Goal: Task Accomplishment & Management: Use online tool/utility

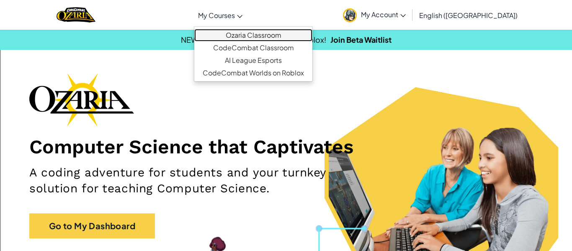
click at [249, 37] on link "Ozaria Classroom" at bounding box center [253, 35] width 118 height 13
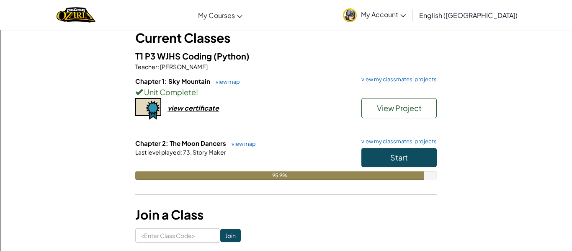
scroll to position [51, 0]
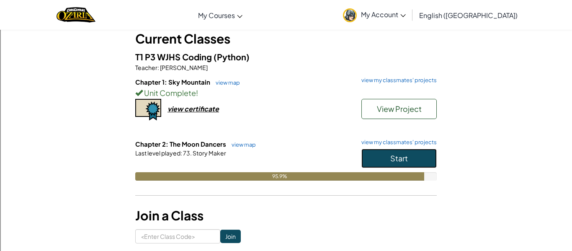
click at [374, 155] on button "Start" at bounding box center [398, 158] width 75 height 19
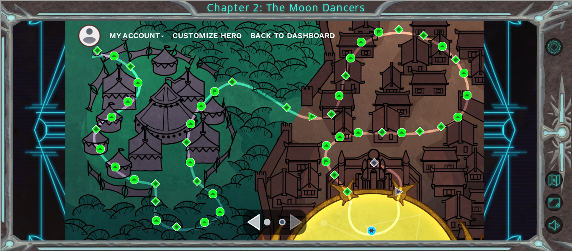
click at [367, 233] on div "My Account Customize Hero Back to Dashboard" at bounding box center [274, 130] width 418 height 221
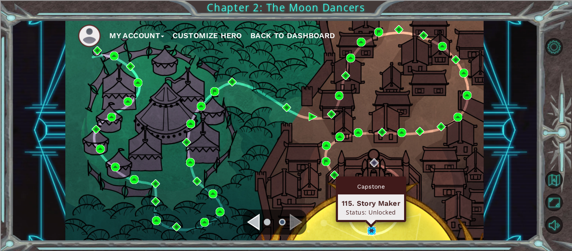
click at [369, 229] on img at bounding box center [371, 230] width 9 height 9
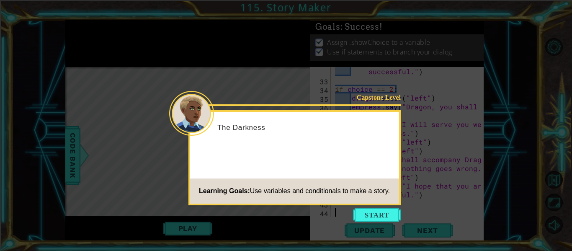
scroll to position [387, 0]
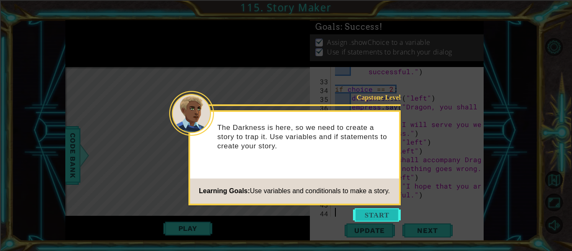
click at [362, 213] on button "Start" at bounding box center [377, 214] width 48 height 13
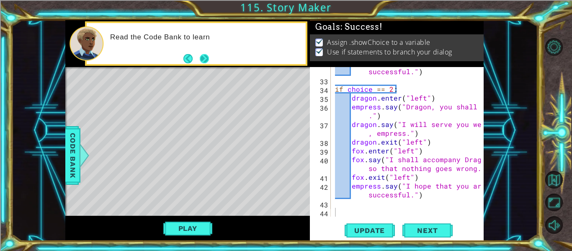
click at [200, 54] on button "Next" at bounding box center [204, 58] width 15 height 15
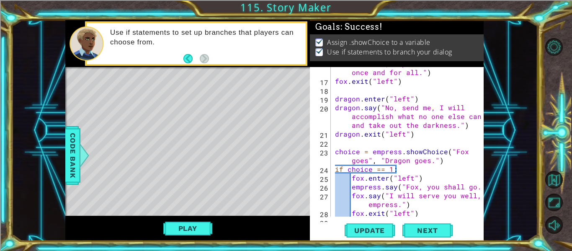
scroll to position [232, 0]
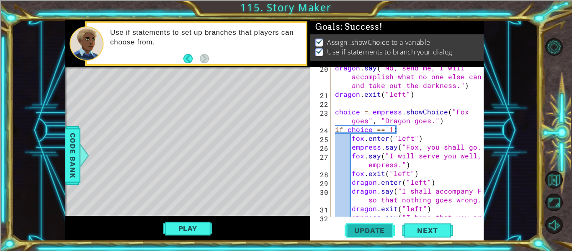
click at [355, 231] on span "Update" at bounding box center [369, 230] width 47 height 8
click at [174, 231] on button "Play" at bounding box center [187, 228] width 49 height 16
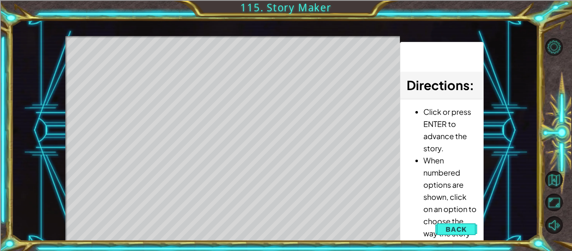
click at [295, 206] on div "Level Map" at bounding box center [258, 159] width 387 height 247
click at [279, 199] on div "Level Map" at bounding box center [258, 159] width 387 height 247
click at [265, 138] on div "Level Map" at bounding box center [258, 159] width 387 height 247
click at [228, 195] on div "Level Map" at bounding box center [258, 159] width 387 height 247
click at [254, 164] on div "Level Map" at bounding box center [258, 159] width 387 height 247
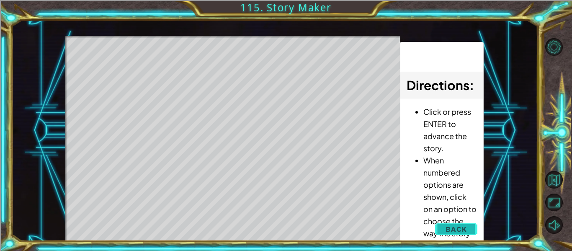
click at [0, 0] on div "Update Next" at bounding box center [0, 0] width 0 height 0
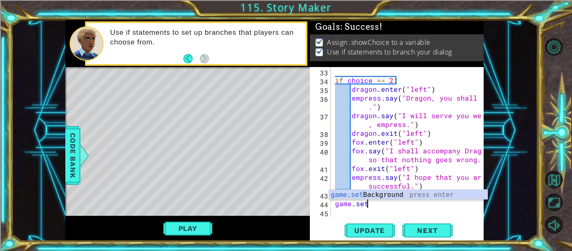
scroll to position [0, 2]
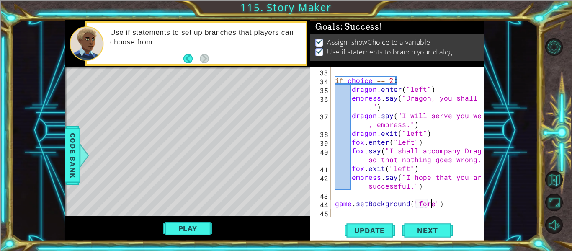
type textarea "game.setBackground("forest")"
click at [364, 211] on div "if choice == 2 : dragon . enter ( "left" ) empress . say ( "Dragon, you shall g…" at bounding box center [409, 150] width 153 height 167
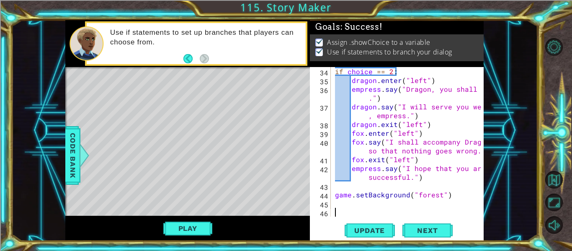
scroll to position [396, 0]
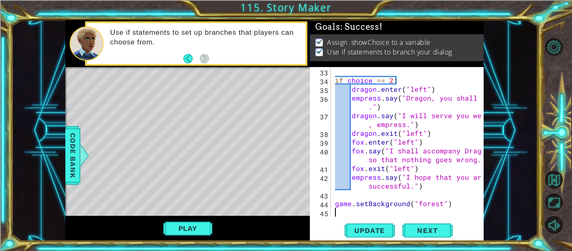
type textarea "game.setBackground("forest")"
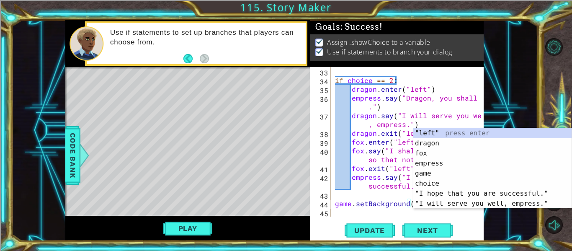
click at [344, 208] on div "if choice == 2 : dragon . enter ( "left" ) empress . say ( "Dragon, you shall g…" at bounding box center [409, 150] width 153 height 167
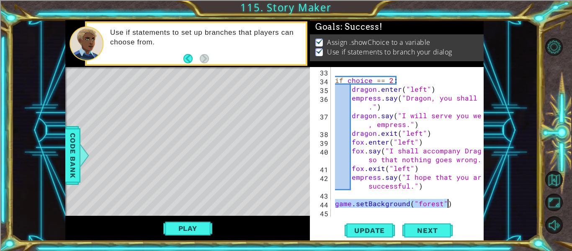
drag, startPoint x: 336, startPoint y: 204, endPoint x: 449, endPoint y: 203, distance: 112.6
click at [449, 203] on div "if choice == 2 : dragon . enter ( "left" ) empress . say ( "Dragon, you shall g…" at bounding box center [409, 150] width 153 height 167
type textarea "game.setBackground("forest")"
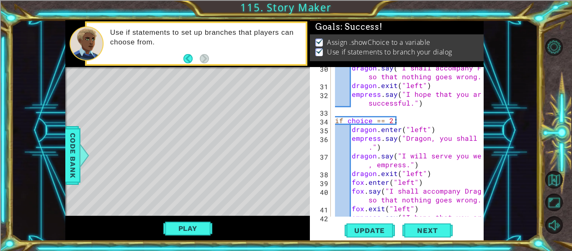
scroll to position [378, 0]
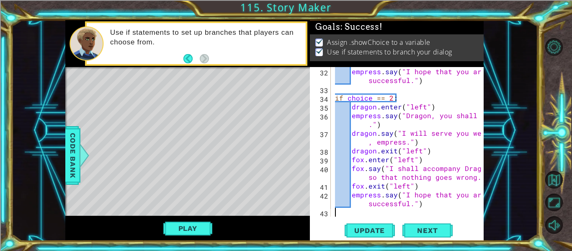
click at [429, 206] on div "empress . say ( "I hope that you are successful." ) if choice == 2 : dragon . e…" at bounding box center [409, 155] width 153 height 176
type textarea "empress.say("I hope that you are successful.")"
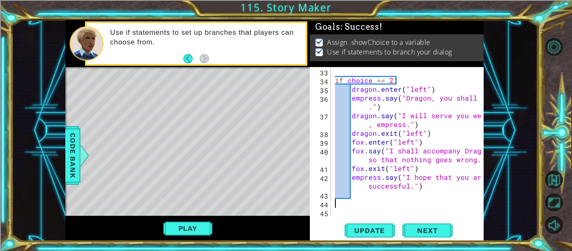
scroll to position [387, 0]
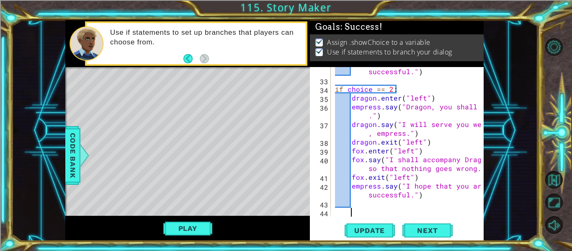
paste textarea "game.setBackground("forest")"
type textarea "game.setBackground("forest")"
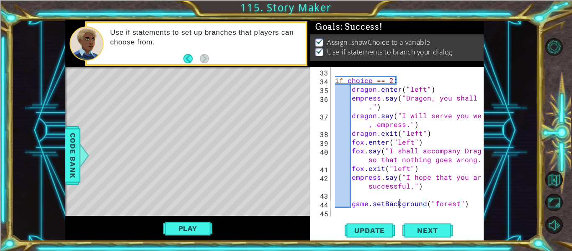
click at [399, 200] on div "if choice == 2 : dragon . enter ( "left" ) empress . say ( "Dragon, you shall g…" at bounding box center [409, 150] width 153 height 167
click at [468, 203] on div "if choice == 2 : dragon . enter ( "left" ) empress . say ( "Dragon, you shall g…" at bounding box center [409, 150] width 153 height 167
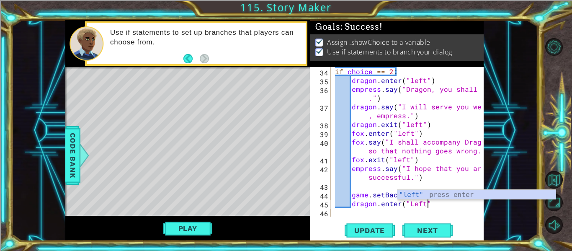
scroll to position [0, 5]
type textarea "dragon.enter("Left")"
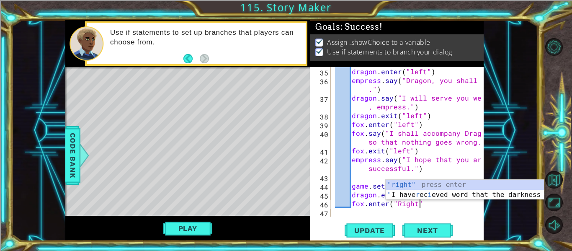
scroll to position [0, 5]
type textarea "fox.enter("Right")"
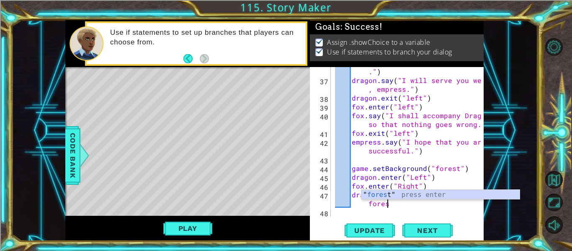
scroll to position [0, 10]
click at [403, 205] on div "empress . say ( "Dragon, you shall go ." ) dragon . say ( "I will serve you wel…" at bounding box center [409, 146] width 153 height 176
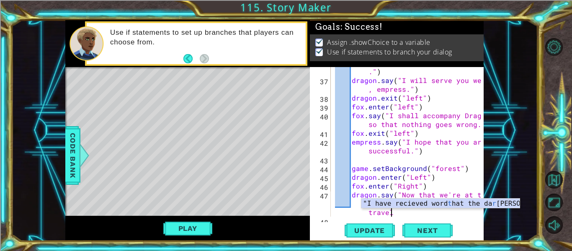
scroll to position [439, 0]
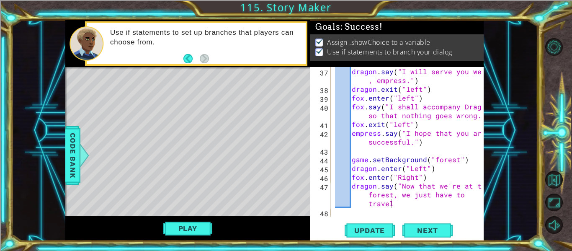
click at [471, 218] on div "dragon.say("Now that we're at the forest, we just have to travel 37 38 39 40 41…" at bounding box center [397, 154] width 174 height 174
type textarea "dragon.say("Now that we're at the forest, we just have to travel up the mountai…"
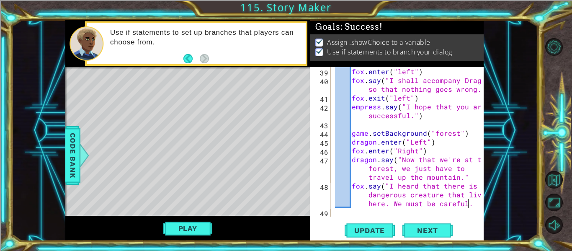
scroll to position [0, 23]
click at [378, 231] on span "Update" at bounding box center [369, 230] width 47 height 8
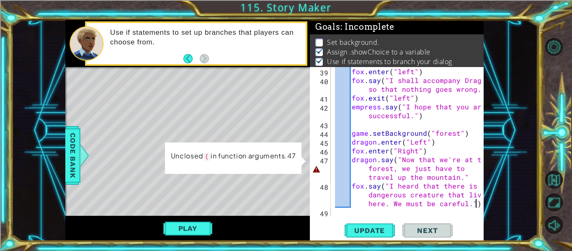
scroll to position [466, 0]
click at [392, 161] on div "fox . enter ( "left" ) fox . say ( "I shall accompany Dragon so that nothing go…" at bounding box center [409, 150] width 153 height 167
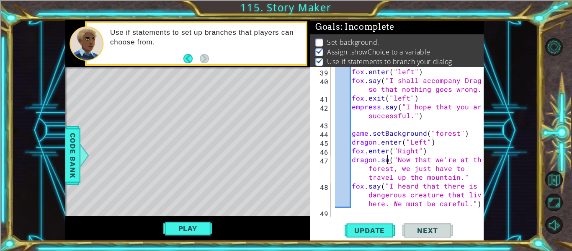
scroll to position [0, 4]
click at [396, 183] on div "fox . enter ( "left" ) fox . say ( "I shall accompany Dragon so that nothing go…" at bounding box center [409, 150] width 153 height 167
click at [365, 236] on button "Update" at bounding box center [369, 230] width 50 height 17
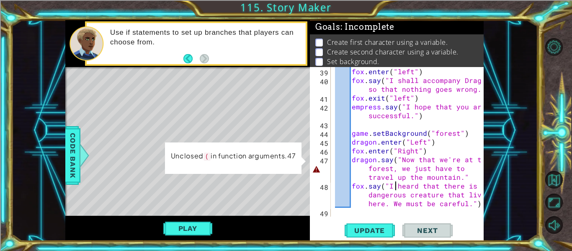
click at [464, 177] on div "fox . enter ( "left" ) fox . say ( "I shall accompany Dragon so that nothing go…" at bounding box center [409, 150] width 153 height 167
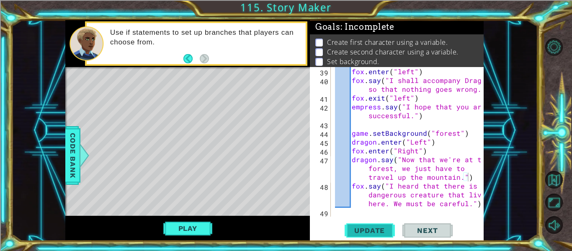
click at [356, 222] on button "Update" at bounding box center [369, 230] width 50 height 17
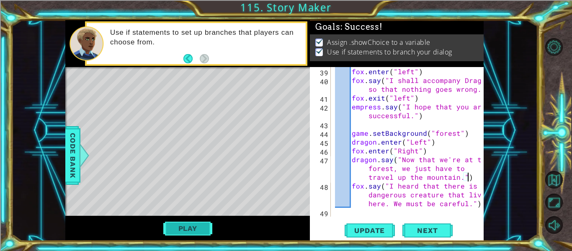
click at [185, 226] on button "Play" at bounding box center [187, 228] width 49 height 16
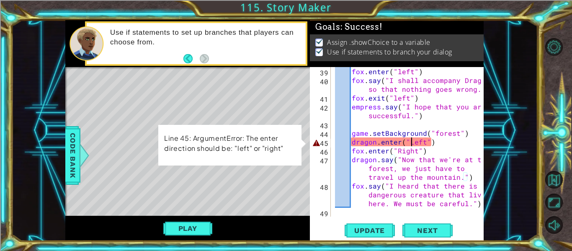
click at [410, 142] on div "fox . enter ( "left" ) fox . say ( "I shall accompany Dragon so that nothing go…" at bounding box center [409, 150] width 153 height 167
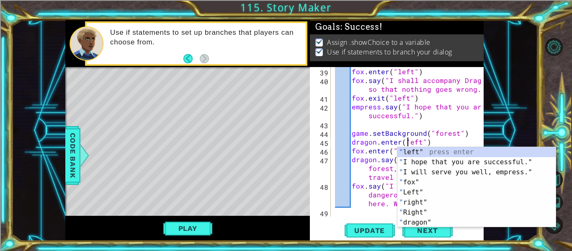
scroll to position [0, 5]
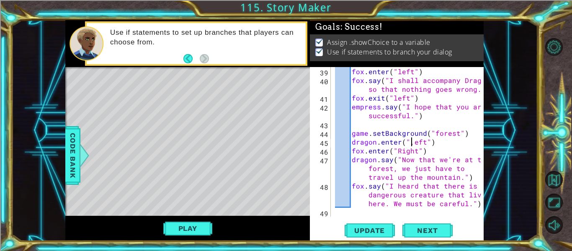
click at [397, 152] on div "fox . enter ( "left" ) fox . say ( "I shall accompany Dragon so that nothing go…" at bounding box center [409, 150] width 153 height 167
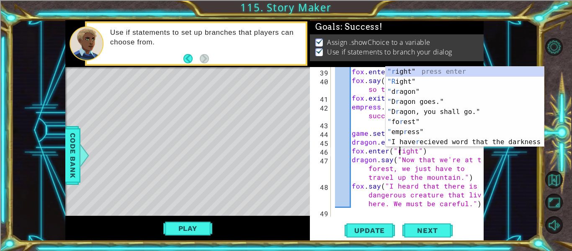
scroll to position [0, 4]
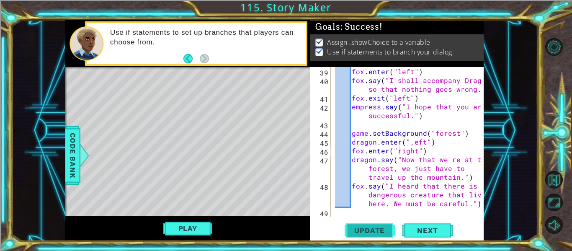
click at [380, 226] on span "Update" at bounding box center [369, 230] width 47 height 8
click at [185, 233] on button "Play" at bounding box center [187, 228] width 49 height 16
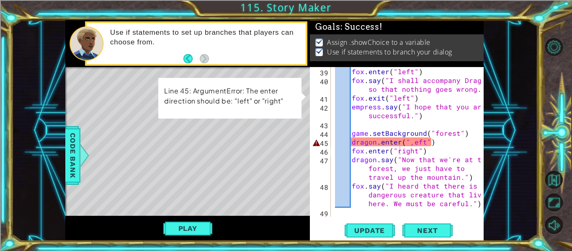
click at [411, 146] on div "fox . enter ( "left" ) fox . say ( "I shall accompany Dragon so that nothing go…" at bounding box center [409, 150] width 153 height 167
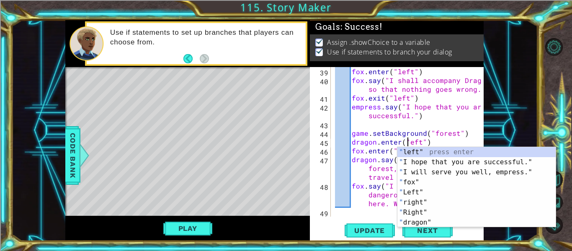
scroll to position [0, 5]
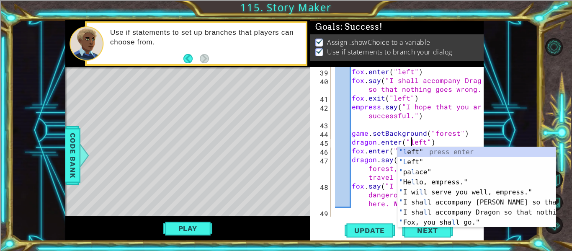
click at [329, 167] on div "47" at bounding box center [320, 169] width 19 height 26
type textarea "fox.say("I heard that there is a dangerous creature that lives here. We must be…"
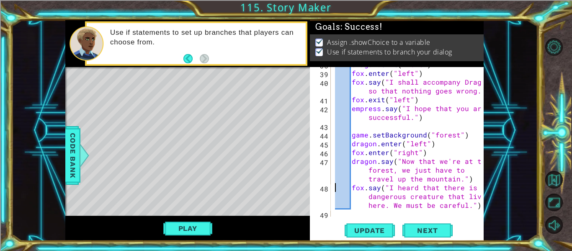
scroll to position [465, 0]
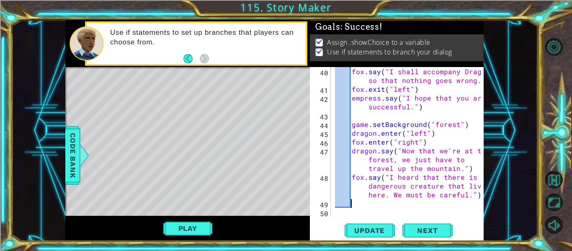
scroll to position [475, 0]
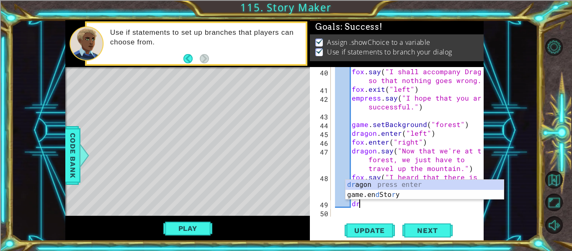
type textarea "d"
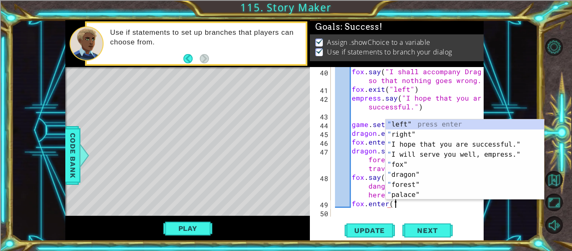
scroll to position [0, 3]
click at [386, 203] on div "fox . say ( "I shall accompany Dragon so that nothing goes wrong." ) fox . exit…" at bounding box center [409, 155] width 153 height 176
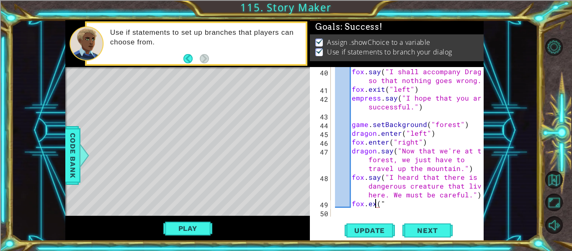
scroll to position [0, 3]
click at [397, 203] on div "fox . say ( "I shall accompany Dragon so that nothing goes wrong." ) fox . exit…" at bounding box center [409, 155] width 153 height 176
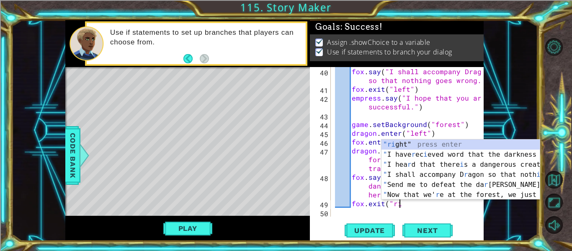
scroll to position [0, 4]
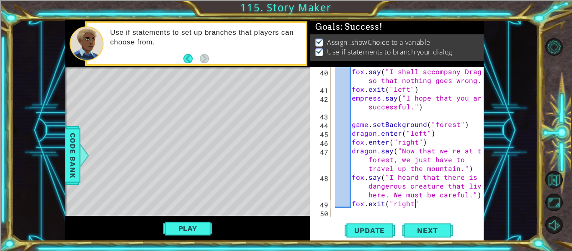
type textarea "fox.exit("right")"
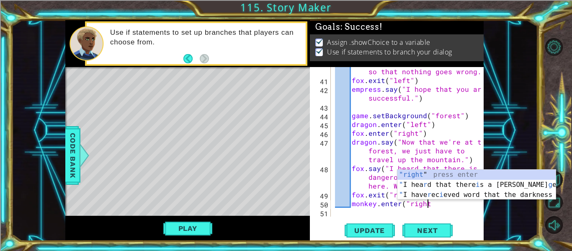
scroll to position [0, 5]
type textarea "monkey.enter("right")"
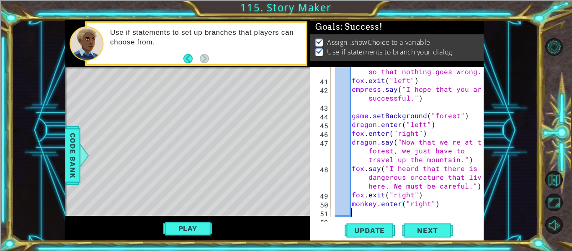
scroll to position [492, 0]
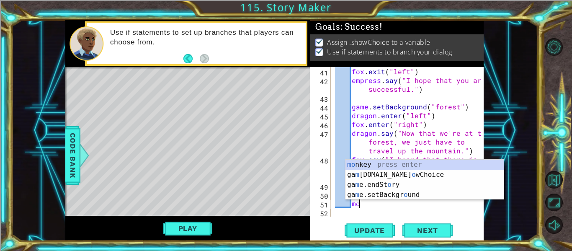
type textarea "m"
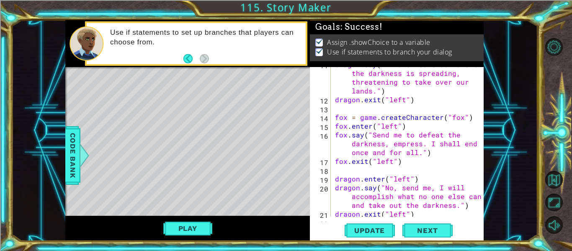
scroll to position [0, 0]
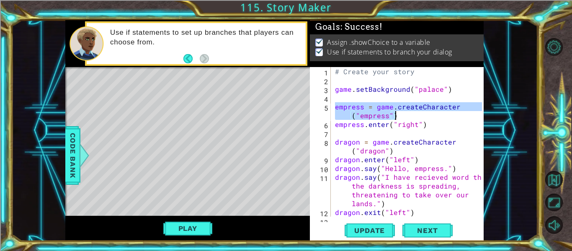
drag, startPoint x: 335, startPoint y: 107, endPoint x: 419, endPoint y: 115, distance: 84.5
click at [419, 115] on div "# Create your story game . setBackground ( "palace" ) empress = game . createCh…" at bounding box center [409, 150] width 153 height 167
click at [427, 124] on div "# Create your story game . setBackground ( "palace" ) empress = game . createCh…" at bounding box center [409, 150] width 153 height 167
type textarea "empress.enter("right")"
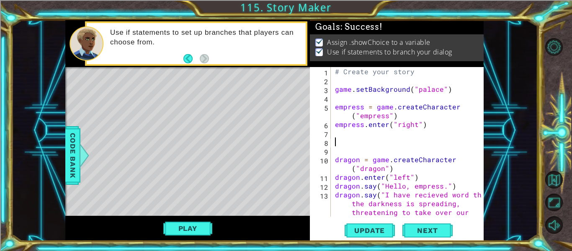
paste textarea "empress = game.createCharacter("empress")"
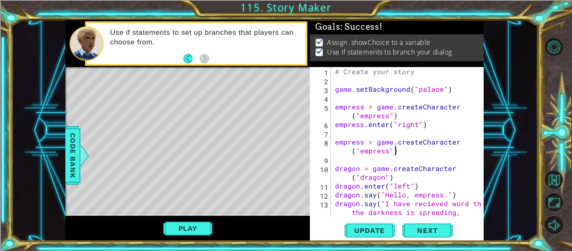
click at [360, 141] on div "# Create your story game . setBackground ( "palace" ) empress = game . createCh…" at bounding box center [409, 163] width 153 height 193
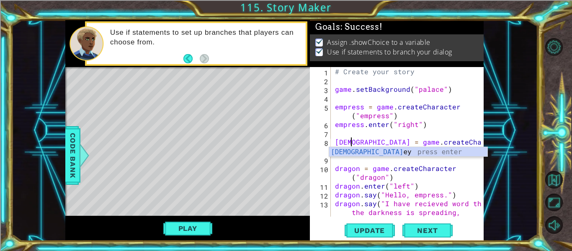
scroll to position [0, 2]
click at [410, 139] on div "# Create your story game . setBackground ( "palace" ) empress = game . createCh…" at bounding box center [409, 163] width 153 height 193
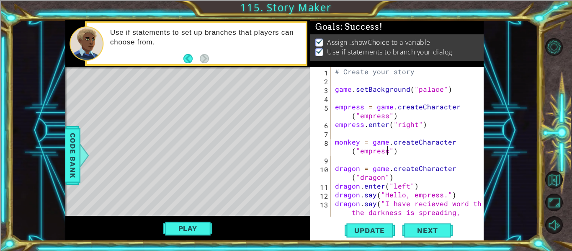
click at [386, 151] on div "# Create your story game . setBackground ( "palace" ) empress = game . createCh…" at bounding box center [409, 163] width 153 height 193
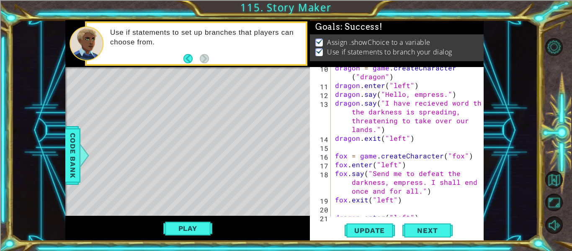
scroll to position [513, 0]
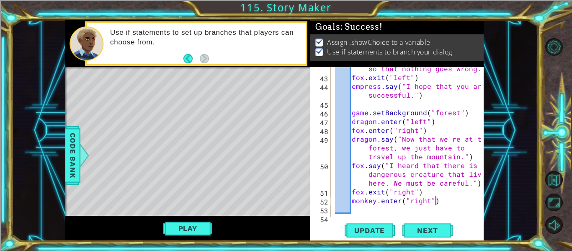
click at [444, 202] on div "fox . say ( "I shall accompany Dragon so that nothing goes wrong." ) fox . exit…" at bounding box center [409, 143] width 153 height 176
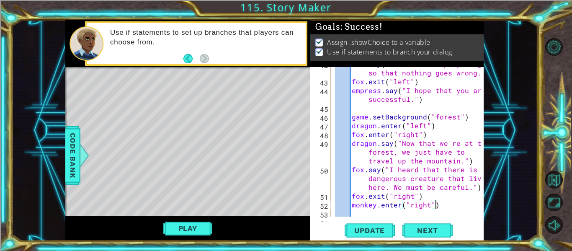
scroll to position [519, 0]
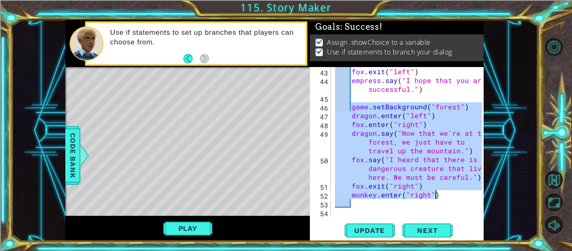
drag, startPoint x: 352, startPoint y: 108, endPoint x: 437, endPoint y: 193, distance: 120.5
click at [437, 193] on div "fox . exit ( "left" ) empress . say ( "I hope that you are successful." ) game …" at bounding box center [409, 150] width 153 height 167
type textarea "fox.exit("right") monkey.enter("right")"
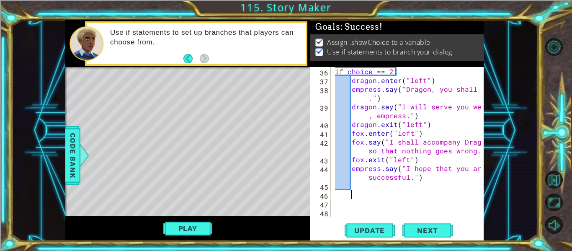
scroll to position [0, 0]
paste textarea "monkey.enter("right")"
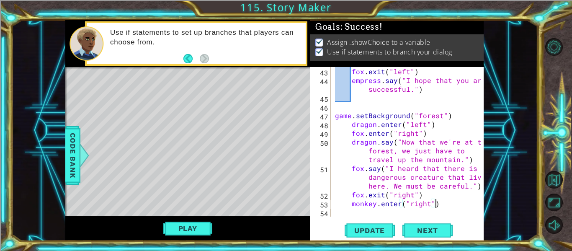
click at [350, 124] on div "fox . exit ( "left" ) empress . say ( "I hope that you are successful." ) game …" at bounding box center [409, 150] width 153 height 167
click at [352, 134] on div "fox . exit ( "left" ) empress . say ( "I hope that you are successful." ) game …" at bounding box center [409, 150] width 153 height 167
click at [353, 145] on div "fox . exit ( "left" ) empress . say ( "I hope that you are successful." ) game …" at bounding box center [409, 150] width 153 height 167
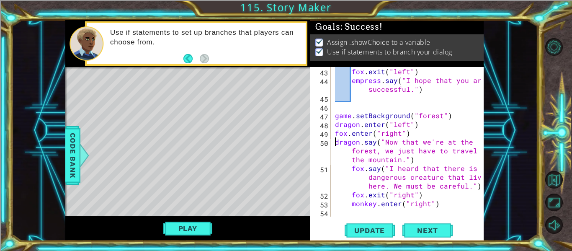
click at [349, 170] on div "fox . exit ( "left" ) empress . say ( "I hope that you are successful." ) game …" at bounding box center [409, 150] width 153 height 167
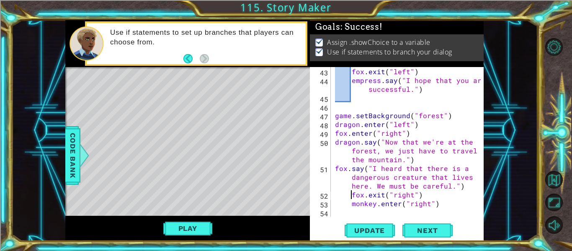
click at [349, 197] on div "fox . exit ( "left" ) empress . say ( "I hope that you are successful." ) game …" at bounding box center [409, 150] width 153 height 167
click at [352, 206] on div "fox . exit ( "left" ) empress . say ( "I hope that you are successful." ) game …" at bounding box center [409, 150] width 153 height 167
type textarea "monkey.enter("right")"
click at [340, 215] on div "fox . exit ( "left" ) empress . say ( "I hope that you are successful." ) game …" at bounding box center [409, 150] width 153 height 167
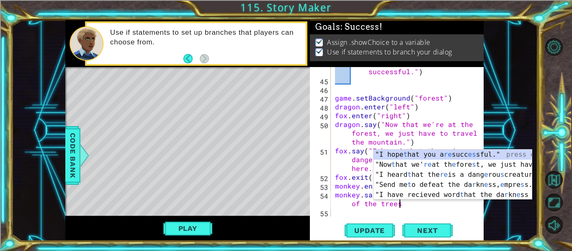
scroll to position [0, 13]
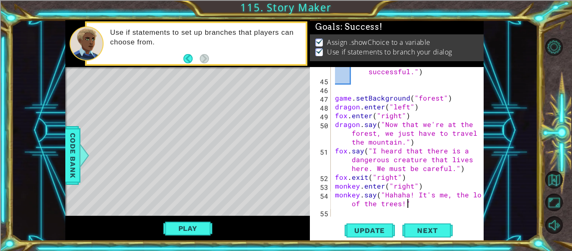
type textarea "monkey.say("Hahaha! It's me, the lord of the trees!")"
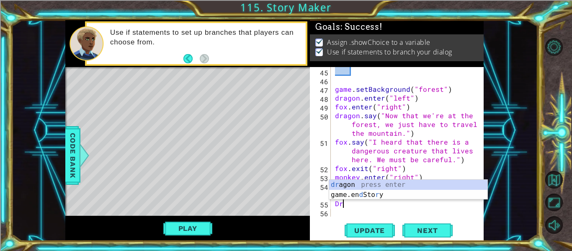
scroll to position [0, 0]
type textarea "D"
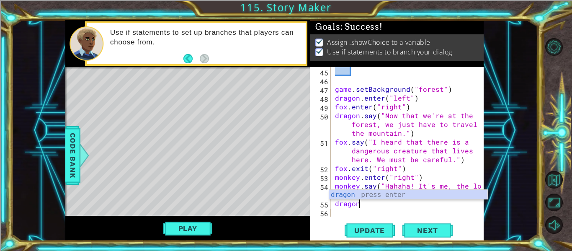
scroll to position [0, 1]
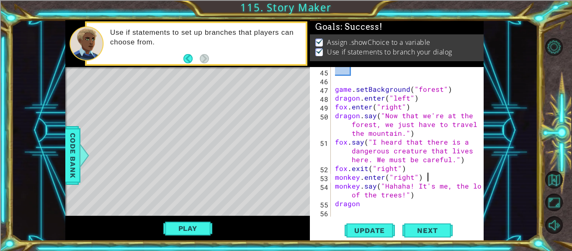
click at [428, 174] on div "game . setBackground ( "forest" ) dragon . enter ( "left" ) fox . enter ( "righ…" at bounding box center [409, 150] width 153 height 167
click at [335, 176] on div "game . setBackground ( "forest" ) dragon . enter ( "left" ) fox . enter ( "righ…" at bounding box center [409, 150] width 153 height 167
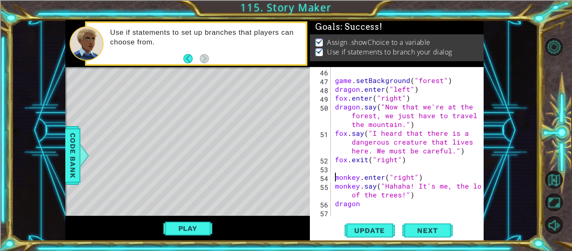
scroll to position [554, 0]
click at [368, 203] on div "game . setBackground ( "forest" ) dragon . enter ( "left" ) fox . enter ( "righ…" at bounding box center [409, 150] width 153 height 167
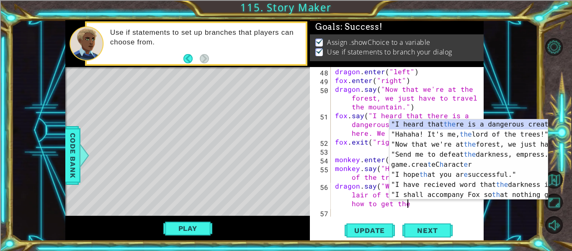
scroll to position [0, 21]
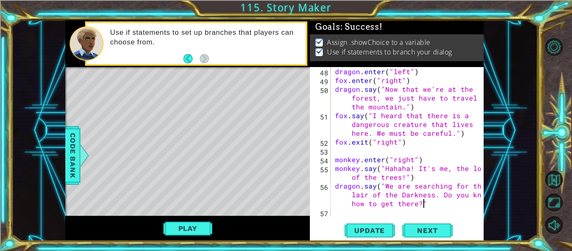
type textarea "dragon.say("We are searching for the lair of the Darkness. Do you know how to g…"
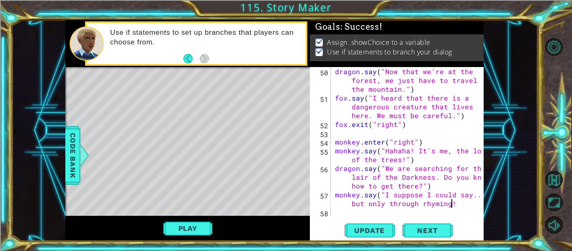
scroll to position [0, 15]
type textarea "monkey.say("I suppose I could say... but only through rhyming!")"
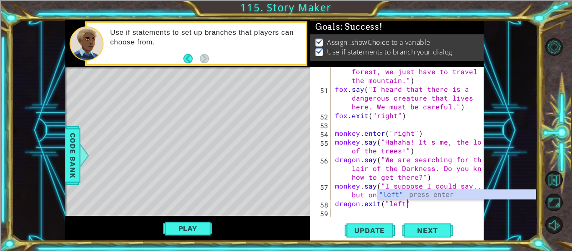
scroll to position [0, 4]
type textarea "dragon.exit("left")"
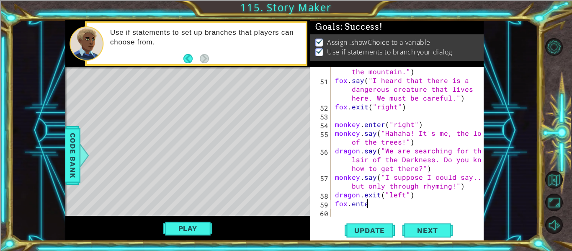
scroll to position [0, 2]
type textarea "fox.enter(""
click at [383, 209] on div "dragon . say ( "Now that we're at the forest, we just have to travel up the mou…" at bounding box center [409, 141] width 153 height 185
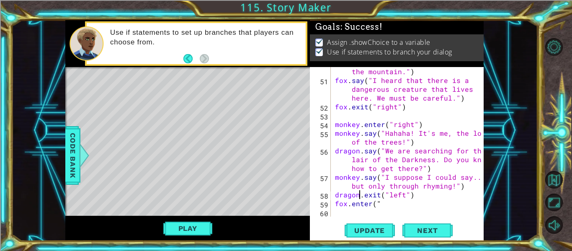
click at [357, 195] on div "dragon . say ( "Now that we're at the forest, we just have to travel up the mou…" at bounding box center [409, 141] width 153 height 185
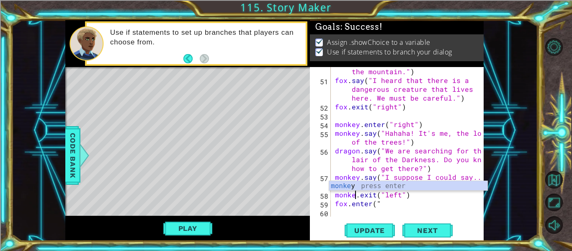
scroll to position [0, 2]
click at [401, 196] on div "dragon . say ( "Now that we're at the forest, we just have to travel up the mou…" at bounding box center [409, 141] width 153 height 185
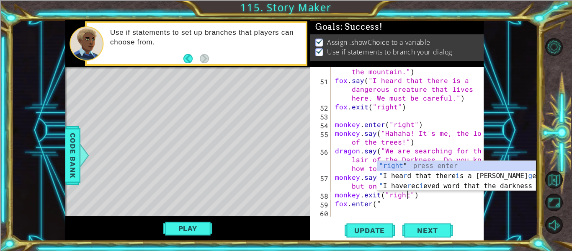
scroll to position [0, 5]
click at [388, 203] on div "dragon . say ( "Now that we're at the forest, we just have to travel up the mou…" at bounding box center [409, 141] width 153 height 185
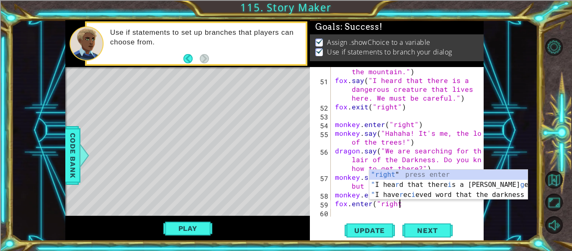
scroll to position [0, 4]
type textarea "fox.enter("right")"
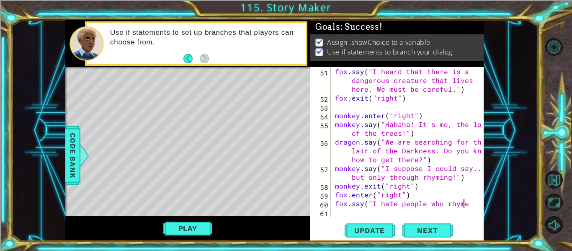
scroll to position [0, 8]
type textarea "fox.say("I hate people who rhyme.")"
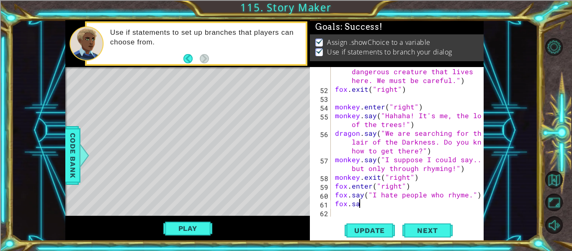
scroll to position [0, 1]
click at [334, 177] on div "fox . say ( "I heard that there is a dangerous creature that lives here. We mus…" at bounding box center [409, 150] width 153 height 185
click at [334, 188] on div "fox . say ( "I heard that there is a dangerous creature that lives here. We mus…" at bounding box center [409, 150] width 153 height 185
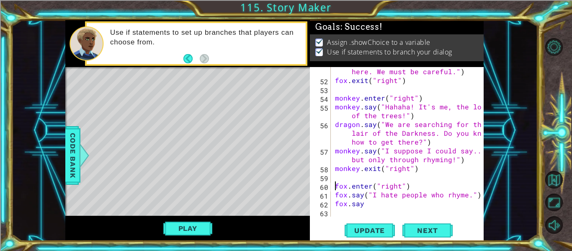
scroll to position [630, 0]
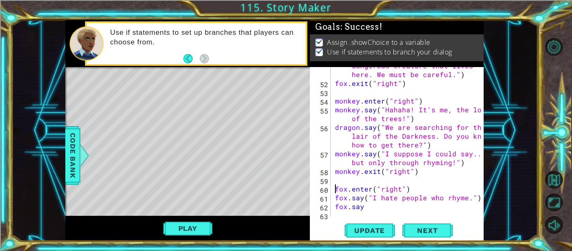
click at [367, 208] on div "fox . say ( "I heard that there is a dangerous creature that lives here. We mus…" at bounding box center [409, 144] width 153 height 185
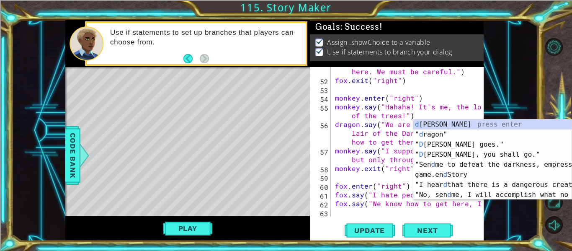
scroll to position [642, 0]
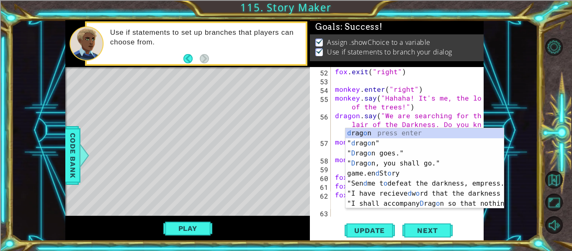
click at [319, 188] on div "61" at bounding box center [320, 186] width 19 height 9
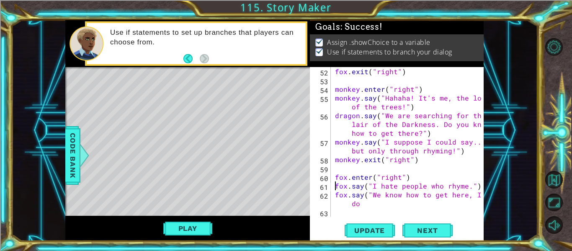
click at [362, 208] on div "fox . exit ( "right" ) monkey . enter ( "right" ) monkey . say ( "Hahaha! It's …" at bounding box center [409, 150] width 153 height 167
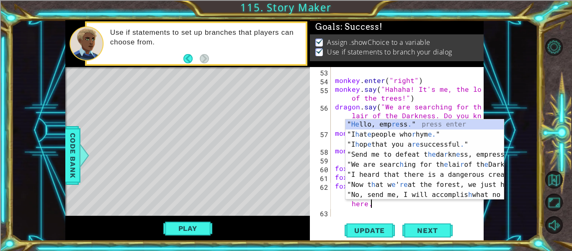
scroll to position [0, 18]
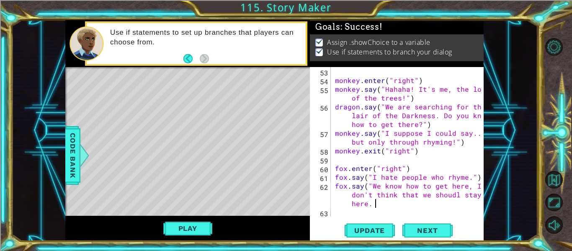
click at [454, 195] on div "monkey . enter ( "right" ) monkey . say ( "Hahaha! It's me, the lord of the tre…" at bounding box center [409, 150] width 153 height 167
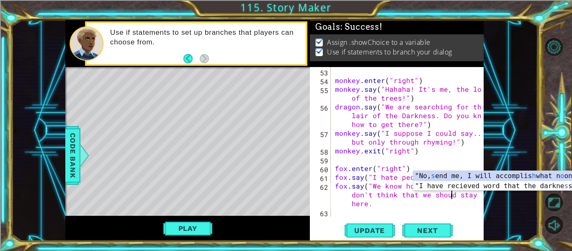
scroll to position [0, 16]
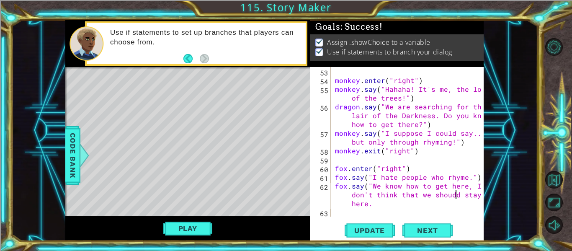
click at [366, 204] on div "monkey . enter ( "right" ) monkey . say ( "Hahaha! It's me, the lord of the tre…" at bounding box center [409, 150] width 153 height 167
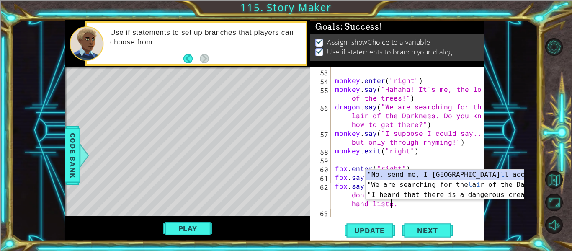
type textarea "fox.say("We know how to get here, I don't think that we shoudd stay hand listen."
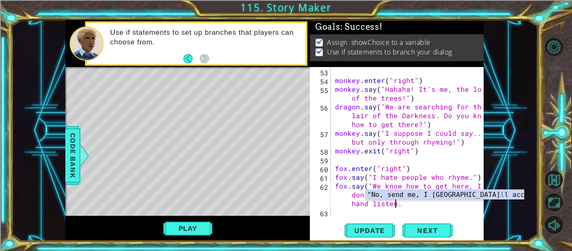
click at [375, 214] on div "monkey . enter ( "right" ) monkey . say ( "Hahaha! It's me, the lord of the tre…" at bounding box center [409, 150] width 153 height 167
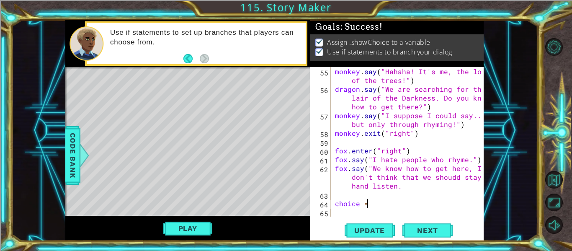
scroll to position [0, 2]
click at [68, 173] on span "Code Bank" at bounding box center [72, 155] width 13 height 51
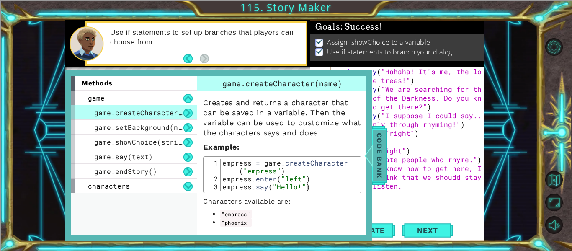
click at [383, 148] on span "Code Bank" at bounding box center [379, 155] width 13 height 51
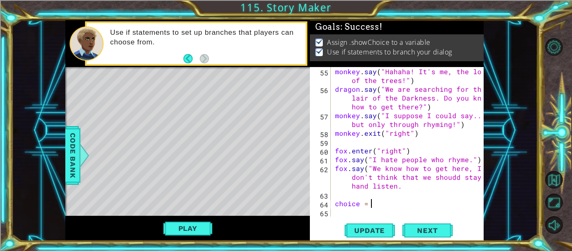
click at [381, 202] on div "monkey . say ( "Hahaha! It's me, the lord of the trees!" ) dragon . say ( "We a…" at bounding box center [409, 155] width 153 height 176
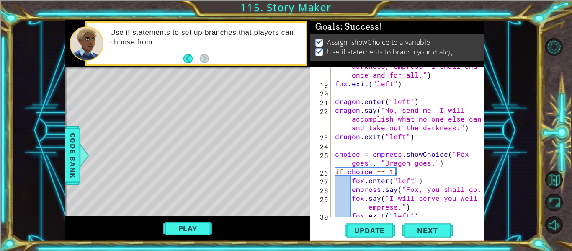
scroll to position [247, 0]
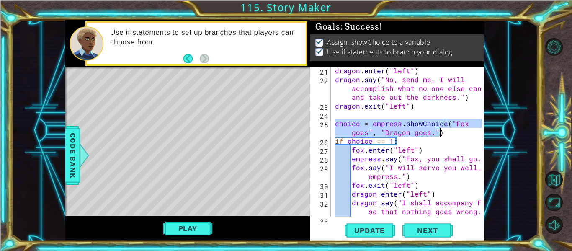
drag, startPoint x: 334, startPoint y: 123, endPoint x: 440, endPoint y: 133, distance: 106.3
click at [440, 133] on div "dragon . enter ( "left" ) dragon . say ( "No, send me, I will accomplish what n…" at bounding box center [409, 149] width 153 height 167
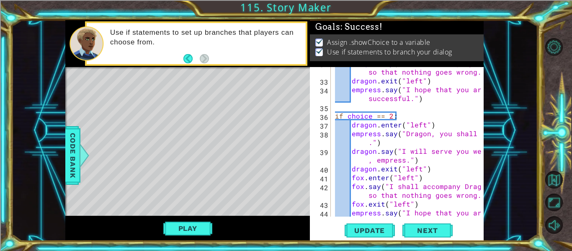
scroll to position [668, 0]
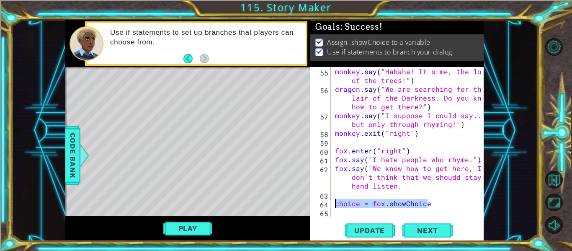
drag, startPoint x: 429, startPoint y: 205, endPoint x: 336, endPoint y: 205, distance: 92.9
click at [336, 205] on div "monkey . say ( "Hahaha! It's me, the lord of the trees!" ) dragon . say ( "We a…" at bounding box center [409, 155] width 153 height 176
type textarea "choice = fox.showChoice"
paste textarea "choice = empress.showChoice("Fox goes", "Dragon goes.")"
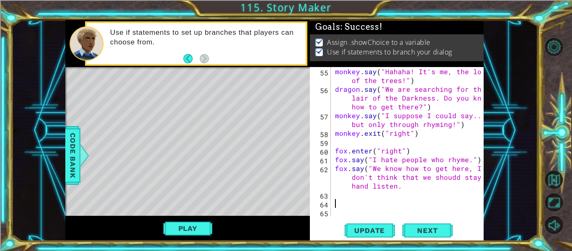
scroll to position [677, 0]
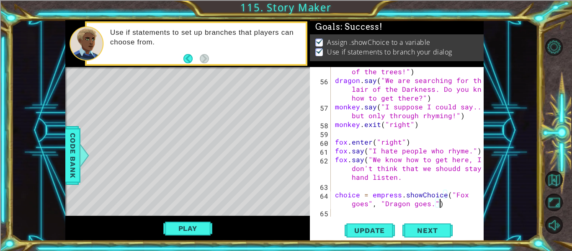
type textarea "choice = empress.showChoice("Fox goes", "Dragon goes.")"
click at [332, 214] on div "choice = empress.showChoice("Fox goes", "Dragon goes.") 55 56 57 58 59 60 61 62…" at bounding box center [396, 141] width 172 height 149
click at [339, 213] on div "monkey . say ( "Hahaha! It's me, the lord of the trees!" ) dragon . say ( "We a…" at bounding box center [409, 146] width 153 height 176
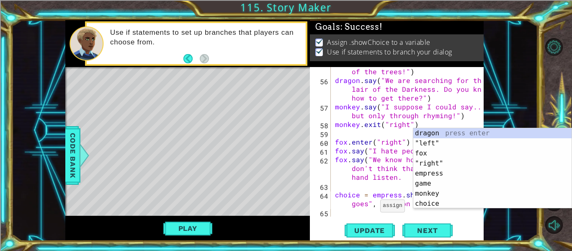
click at [370, 199] on div "monkey . say ( "Hahaha! It's me, the lord of the trees!" ) dragon . say ( "We a…" at bounding box center [409, 146] width 153 height 176
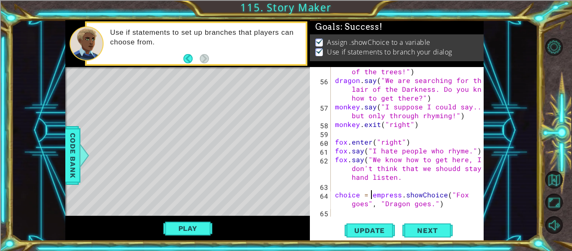
click at [400, 194] on div "monkey . say ( "Hahaha! It's me, the lord of the trees!" ) dragon . say ( "We a…" at bounding box center [409, 146] width 153 height 176
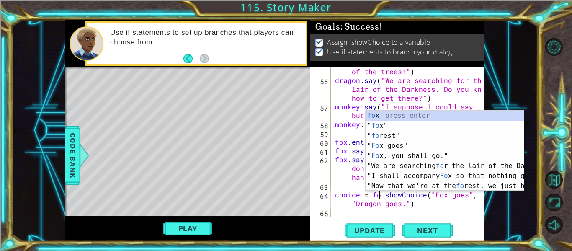
scroll to position [0, 3]
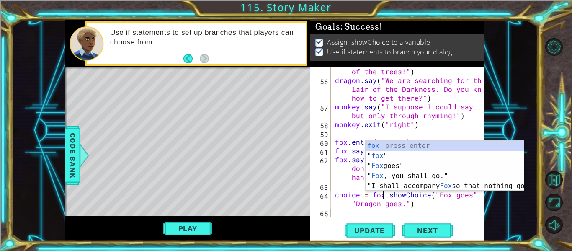
click at [448, 194] on div "monkey . say ( "Hahaha! It's me, the lord of the trees!" ) dragon . say ( "We a…" at bounding box center [409, 146] width 153 height 176
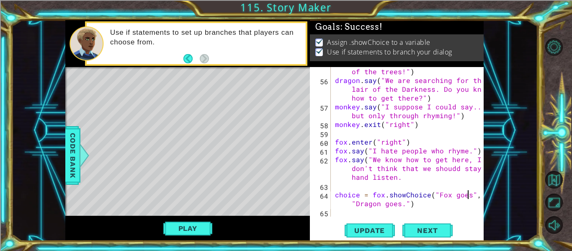
click at [466, 197] on div "monkey . say ( "Hahaha! It's me, the lord of the trees!" ) dragon . say ( "We a…" at bounding box center [409, 146] width 153 height 176
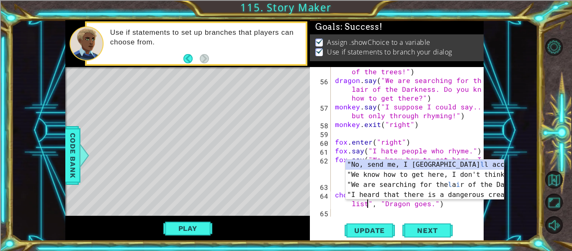
scroll to position [0, 10]
type textarea "choice = fox.showChoice("Stay and listen", "Dragon goes.")"
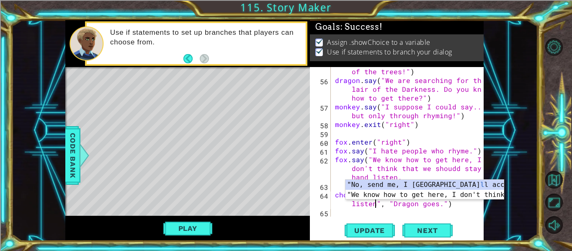
click at [430, 210] on div "monkey . say ( "Hahaha! It's me, the lord of the trees!" ) dragon . say ( "We a…" at bounding box center [409, 146] width 153 height 176
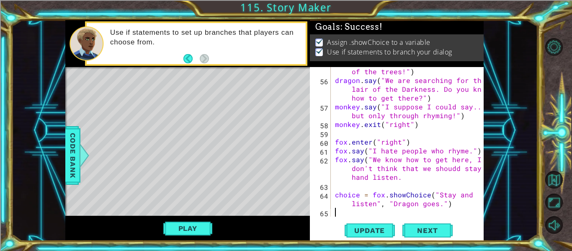
click at [438, 205] on div "monkey . say ( "Hahaha! It's me, the lord of the trees!" ) dragon . say ( "We a…" at bounding box center [409, 146] width 153 height 176
click at [436, 204] on div "monkey . say ( "Hahaha! It's me, the lord of the trees!" ) dragon . say ( "We a…" at bounding box center [409, 146] width 153 height 176
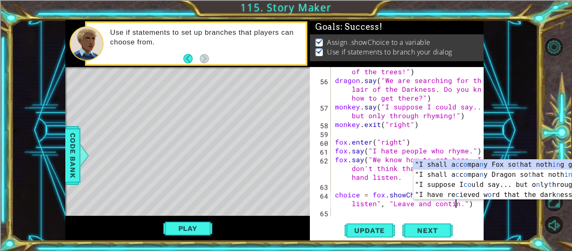
type textarea "choice = fox.showChoice("Stay and listen", "Leave and continue.")"
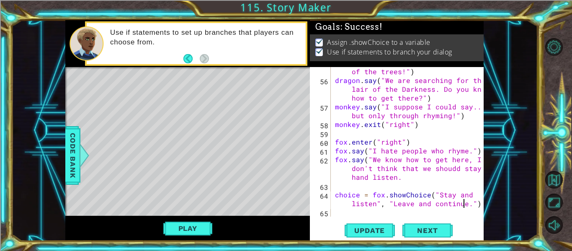
scroll to position [0, 16]
click at [340, 210] on div "monkey . say ( "Hahaha! It's me, the lord of the trees!" ) dragon . say ( "We a…" at bounding box center [409, 146] width 153 height 176
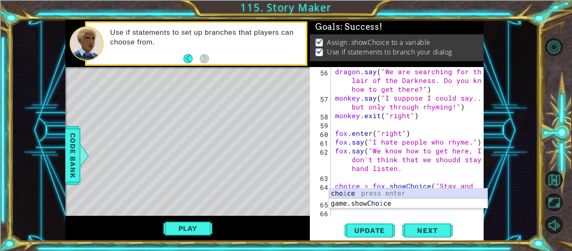
click at [339, 194] on div "cho i ce press enter game.showCho i ce press enter" at bounding box center [408, 208] width 158 height 40
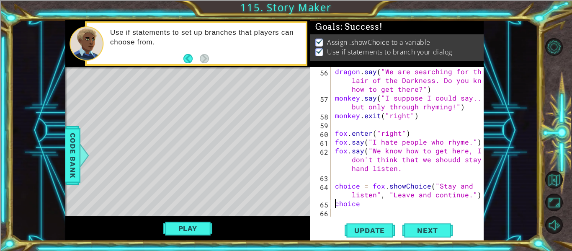
click at [337, 205] on div "dragon . say ( "We are searching for the lair of the Darkness. Do you know how …" at bounding box center [409, 159] width 153 height 185
click at [373, 203] on div "dragon . say ( "We are searching for the lair of the Darkness. Do you know how …" at bounding box center [409, 159] width 153 height 185
click at [334, 204] on div "dragon . say ( "We are searching for the lair of the Darkness. Do you know how …" at bounding box center [409, 159] width 153 height 185
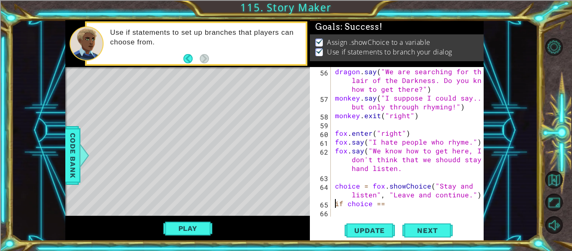
scroll to position [686, 0]
click at [396, 206] on div "dragon . say ( "We are searching for the lair of the Darkness. Do you know how …" at bounding box center [409, 159] width 153 height 185
type textarea "if choice == 1:"
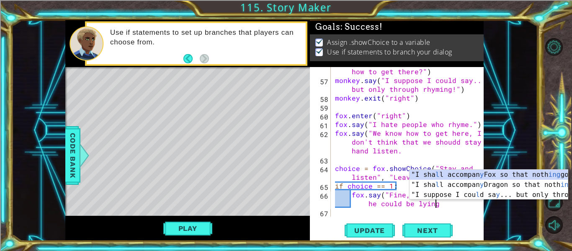
scroll to position [0, 13]
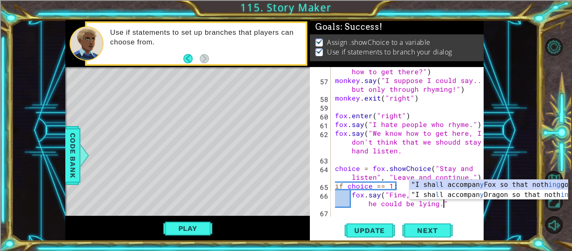
type textarea "fox.say("Fine, we can stay. But he could be lying.")"
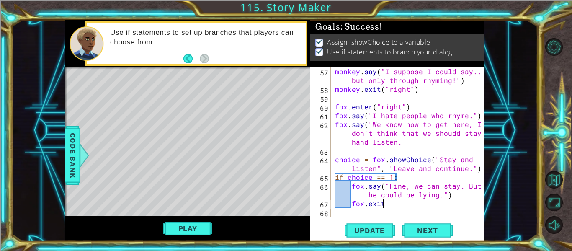
scroll to position [0, 3]
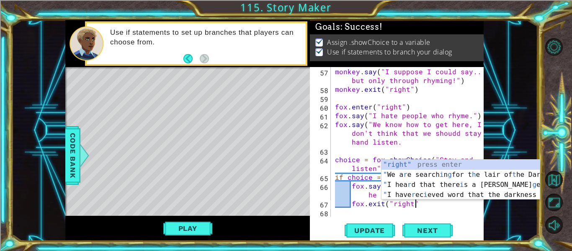
type textarea "fox.exit("right")"
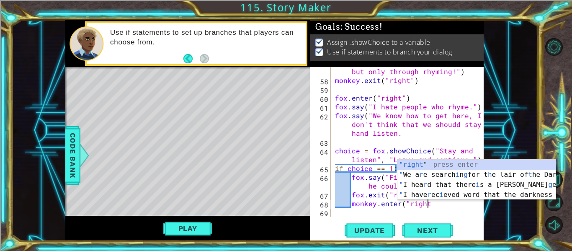
scroll to position [0, 5]
type textarea "monkey.enter("right")"
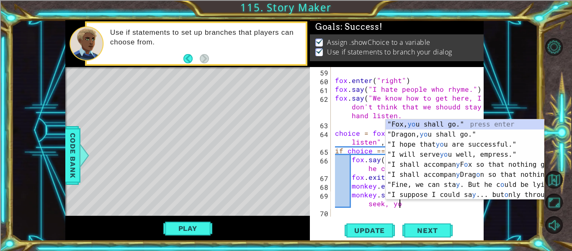
scroll to position [0, 11]
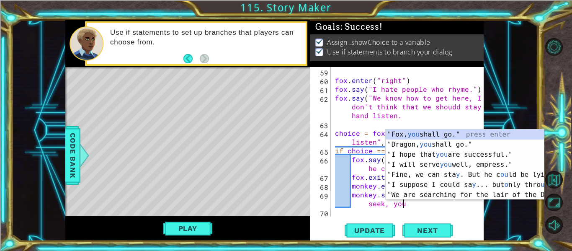
type textarea "monkey.say("To find what you will seek, you"
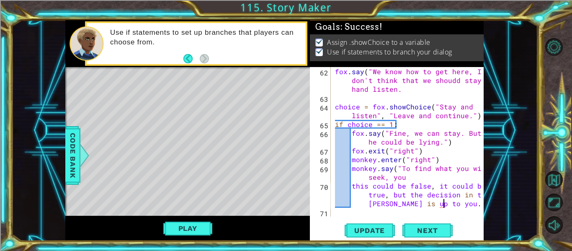
scroll to position [0, 21]
click at [414, 177] on div "fox . say ( "We know how to get here, I don't think that we shoudd stay hand li…" at bounding box center [409, 159] width 153 height 185
click at [352, 188] on div "fox . say ( "We know how to get here, I don't think that we shoudd stay hand li…" at bounding box center [409, 159] width 153 height 185
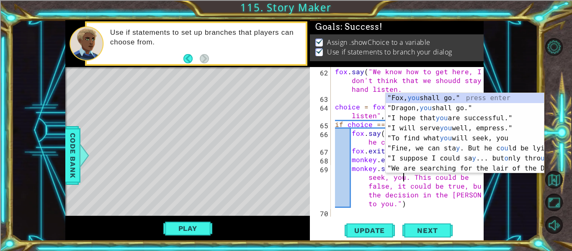
scroll to position [0, 12]
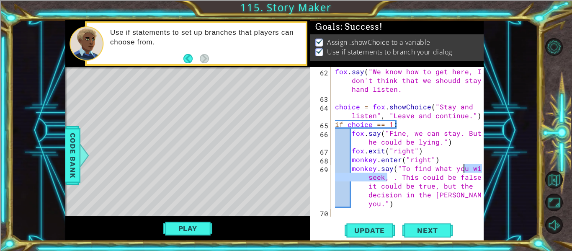
drag, startPoint x: 387, startPoint y: 176, endPoint x: 464, endPoint y: 165, distance: 77.8
click at [464, 165] on div "fox . say ( "We know how to get here, I don't think that we shoudd stay hand li…" at bounding box center [409, 159] width 153 height 185
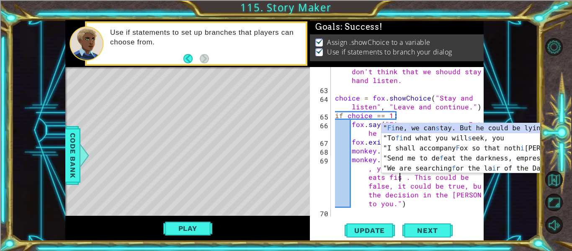
scroll to position [0, 19]
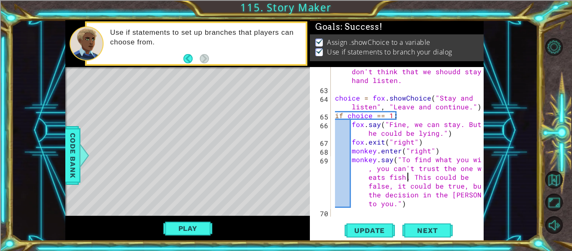
click at [409, 180] on div "fox . say ( "We know how to get here, I don't think that we shoudd stay hand li…" at bounding box center [409, 150] width 153 height 185
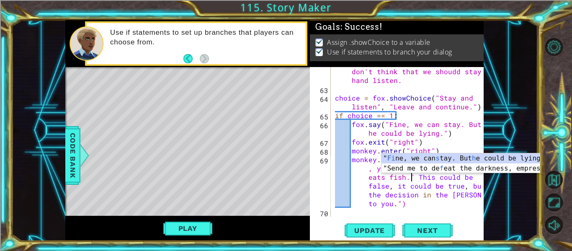
scroll to position [0, 20]
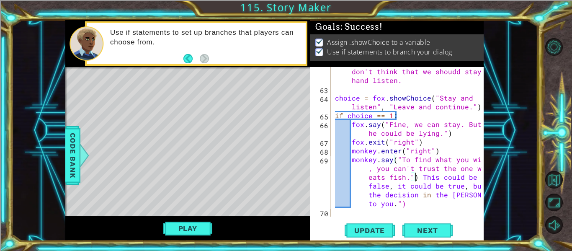
click at [420, 177] on div "fox . say ( "We know how to get here, I don't think that we shoudd stay hand li…" at bounding box center [409, 150] width 153 height 185
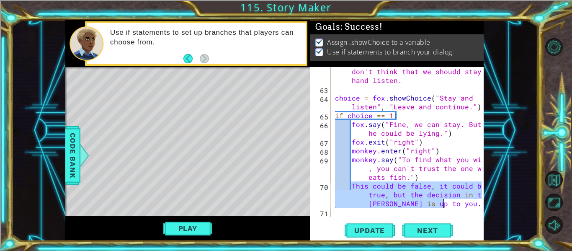
drag, startPoint x: 352, startPoint y: 186, endPoint x: 452, endPoint y: 205, distance: 101.7
click at [452, 205] on div "fox . say ( "We know how to get here, I don't think that we shoudd stay hand li…" at bounding box center [409, 150] width 153 height 185
click at [453, 207] on div "fox . say ( "We know how to get here, I don't think that we shoudd stay hand li…" at bounding box center [407, 141] width 149 height 149
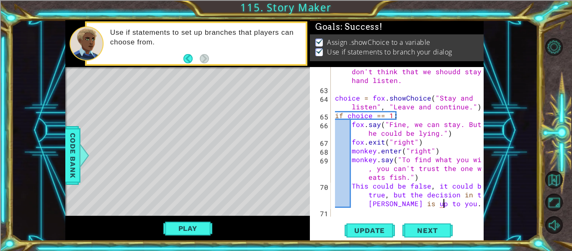
type textarea "This could be false, it could be true, but the decision in the [PERSON_NAME] is…"
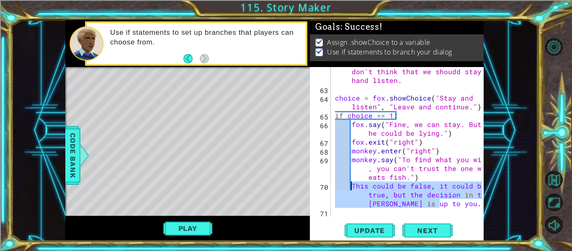
drag, startPoint x: 444, startPoint y: 202, endPoint x: 352, endPoint y: 188, distance: 92.4
click at [352, 188] on div "fox . say ( "We know how to get here, I don't think that we shoudd stay hand li…" at bounding box center [409, 150] width 153 height 185
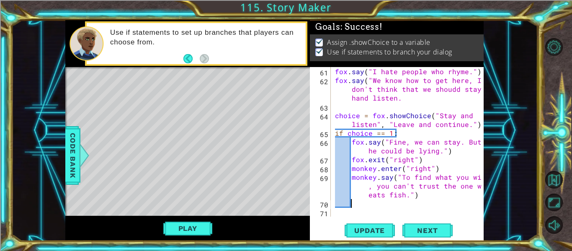
scroll to position [756, 0]
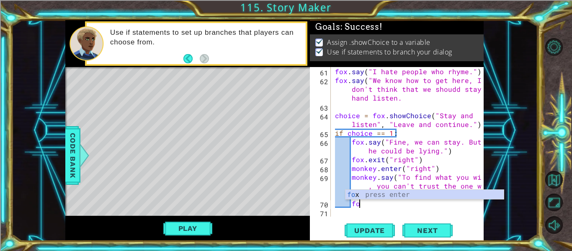
type textarea "f"
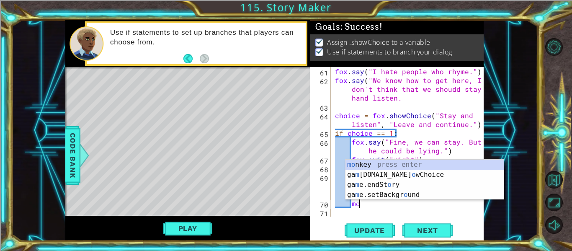
type textarea "m"
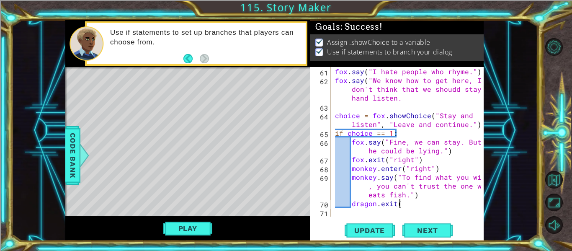
scroll to position [0, 4]
type textarea "dragon.exit('left")"
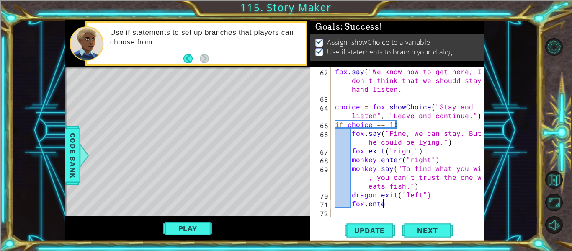
scroll to position [0, 3]
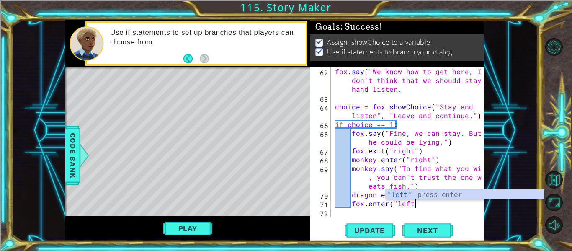
type textarea "fox.enter("left")"
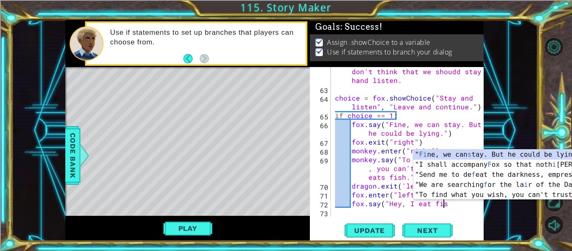
scroll to position [0, 7]
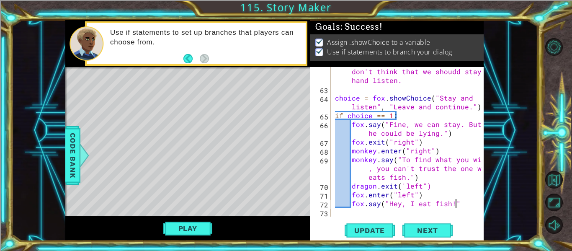
type textarea "fox.say("Hey, I eat fish!")"
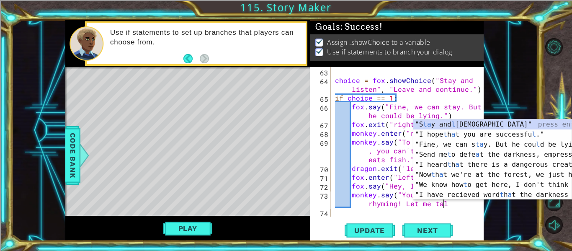
scroll to position [0, 13]
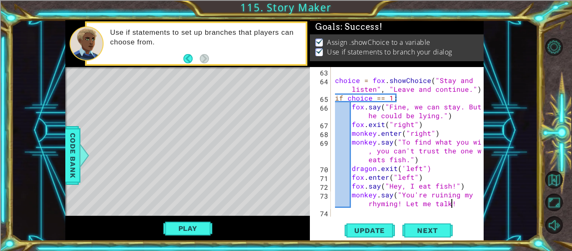
type textarea "monkey.say("You're ruining my rhyming! Let me talk!""
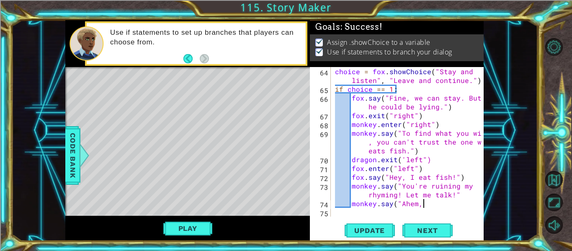
scroll to position [0, 5]
click at [358, 235] on button "Update" at bounding box center [369, 230] width 50 height 17
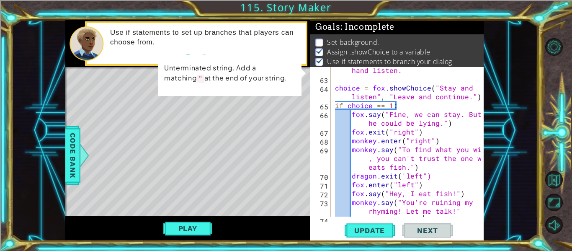
scroll to position [784, 0]
click at [470, 98] on div "fox . say ( "We know how to get here, I don't think that we shoudd stay hand li…" at bounding box center [409, 140] width 153 height 185
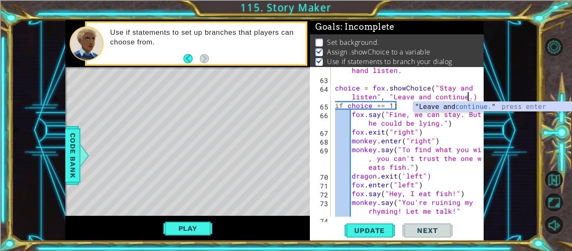
scroll to position [0, 16]
type textarea "choice = fox.showChoice("Stay and listen", "Leave and continue.")"
